Goal: Information Seeking & Learning: Find specific fact

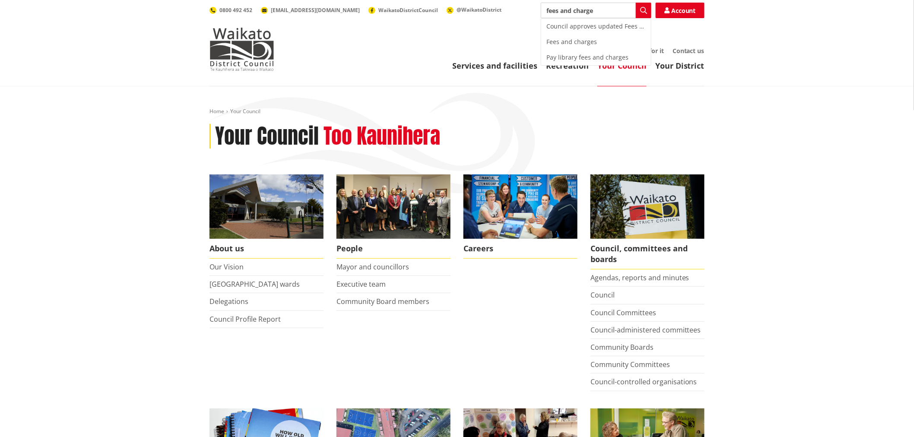
type input "fees and charges"
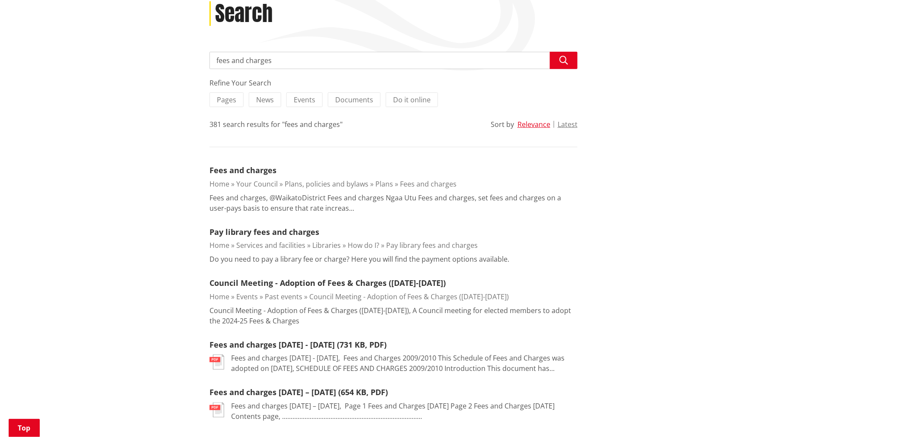
scroll to position [144, 0]
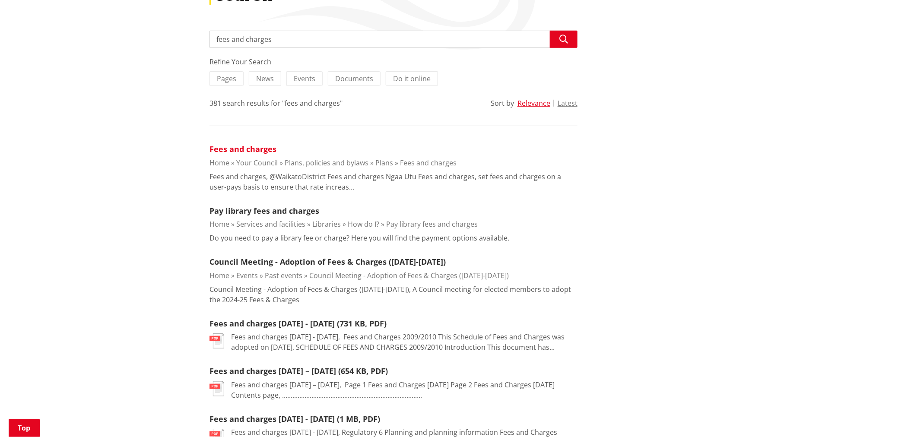
click at [238, 152] on link "Fees and charges" at bounding box center [243, 149] width 67 height 10
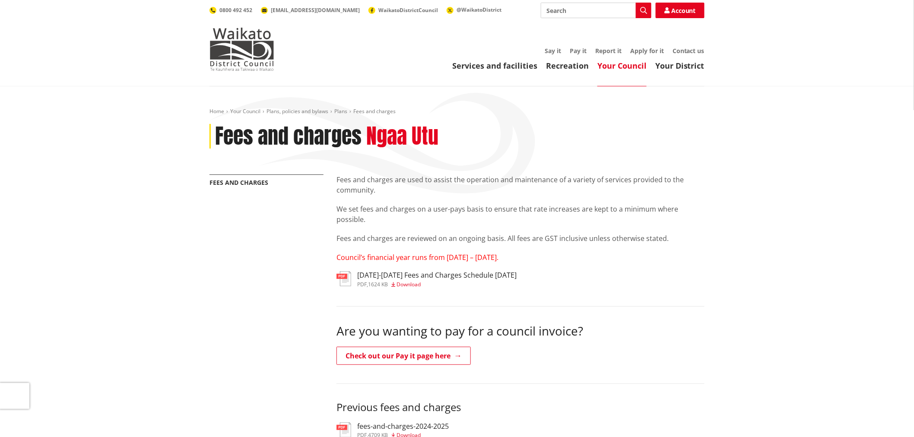
click at [403, 279] on h3 "[DATE]-[DATE] Fees and Charges Schedule [DATE]" at bounding box center [436, 275] width 159 height 8
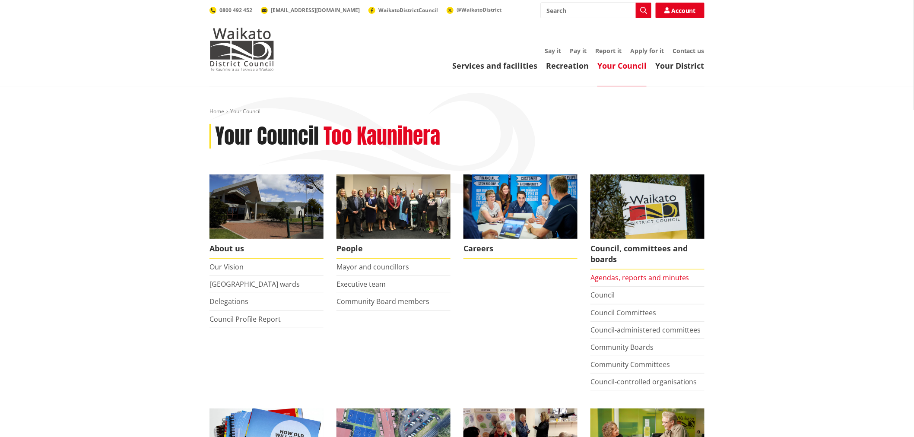
click at [606, 278] on link "Agendas, reports and minutes" at bounding box center [640, 278] width 99 height 10
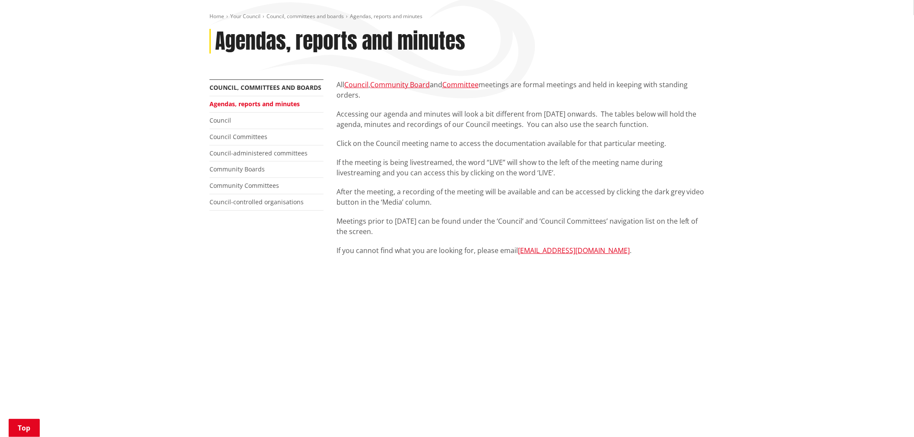
scroll to position [288, 0]
